Goal: Find specific page/section: Find specific page/section

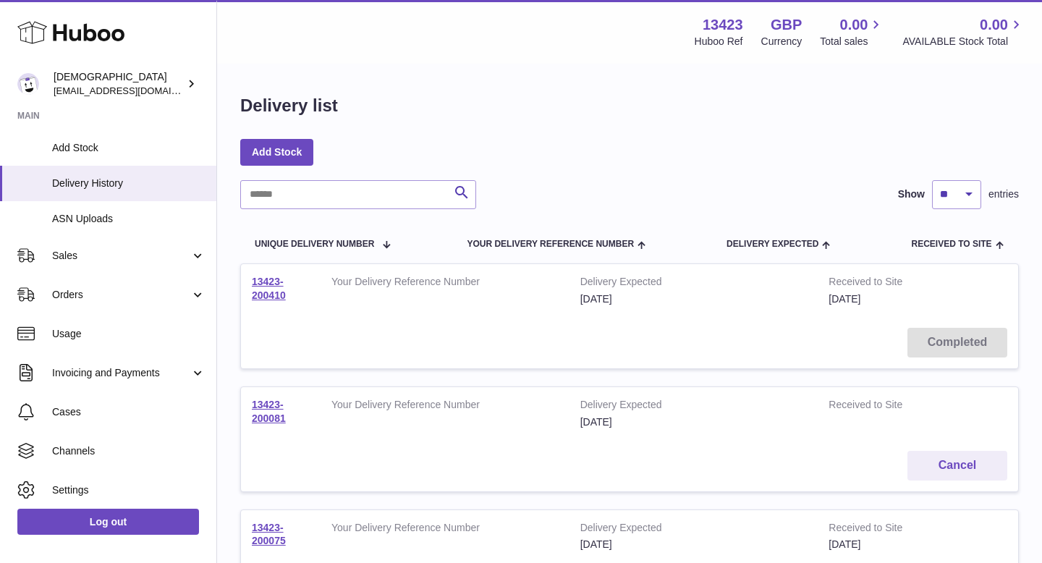
scroll to position [220, 0]
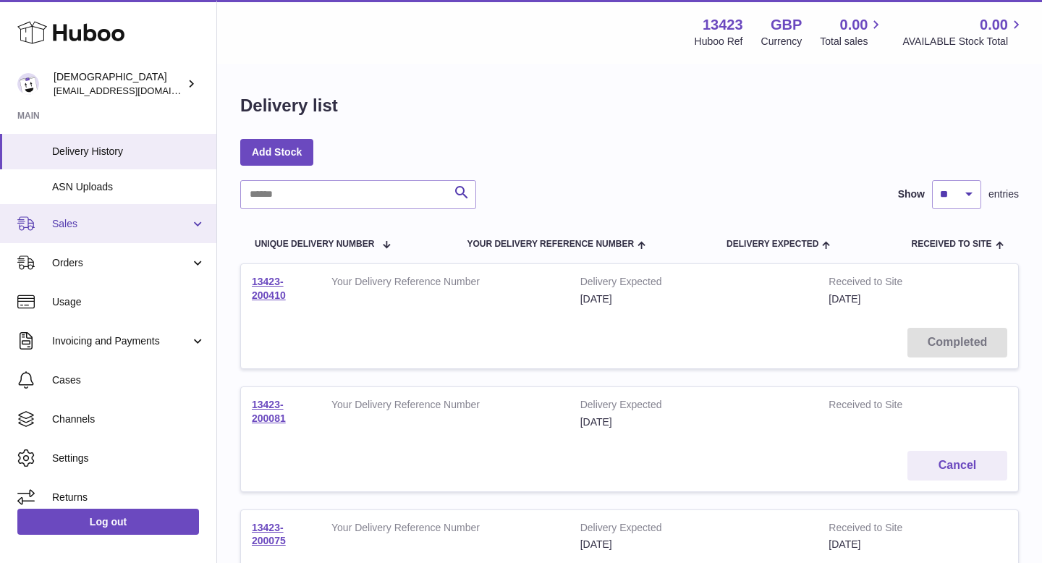
click at [164, 220] on span "Sales" at bounding box center [121, 224] width 138 height 14
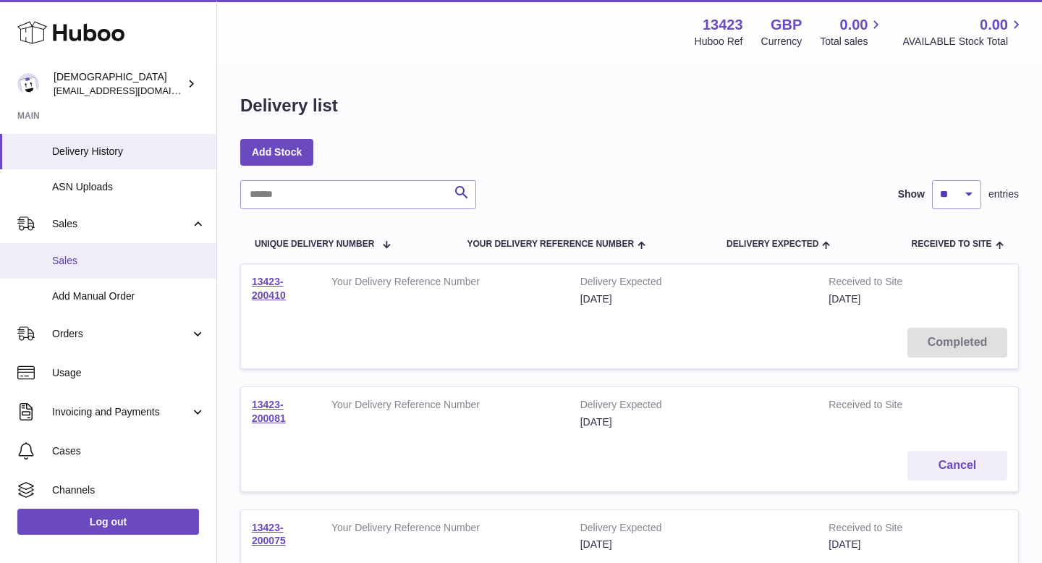
click at [147, 268] on link "Sales" at bounding box center [108, 260] width 216 height 35
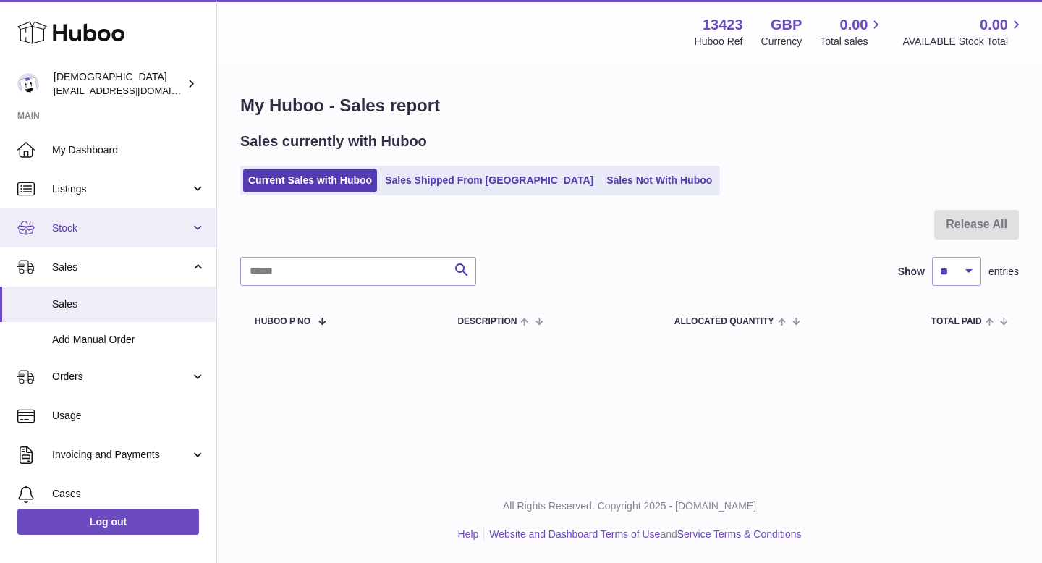
click at [143, 219] on link "Stock" at bounding box center [108, 227] width 216 height 39
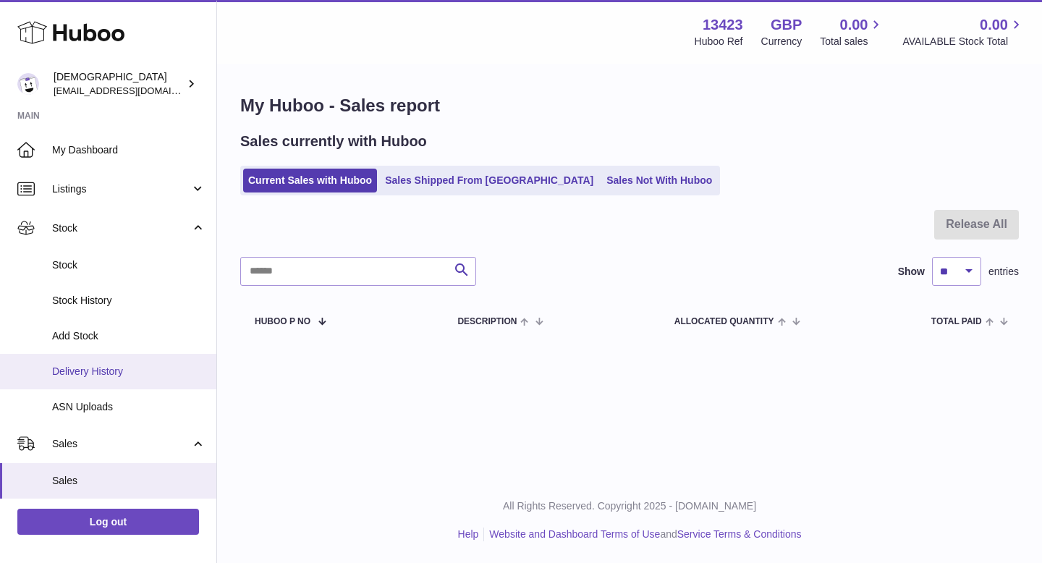
click at [122, 359] on link "Delivery History" at bounding box center [108, 371] width 216 height 35
